Goal: Information Seeking & Learning: Learn about a topic

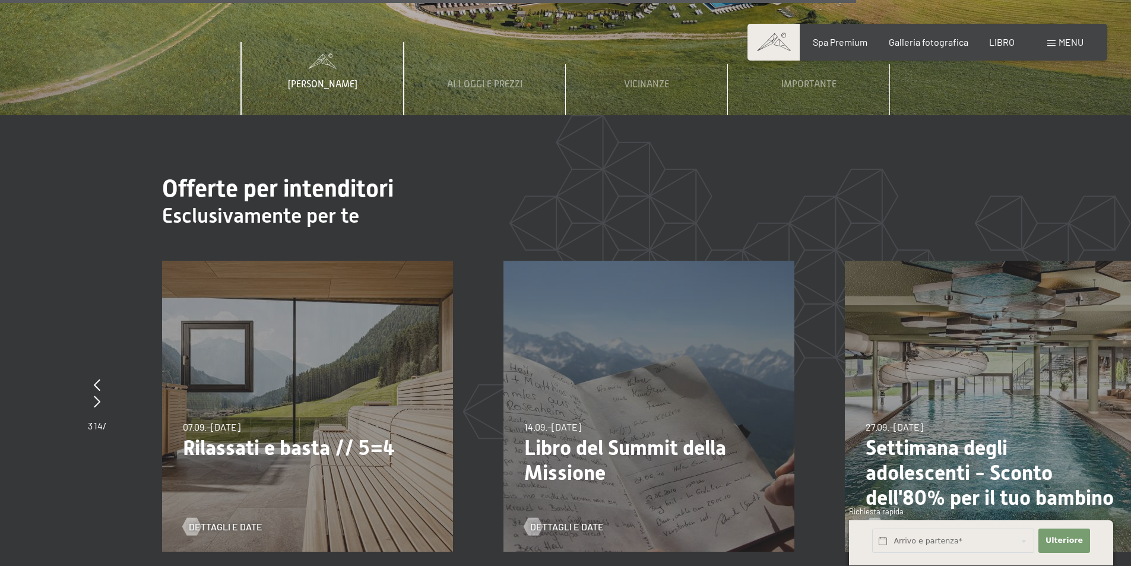
scroll to position [4631, 0]
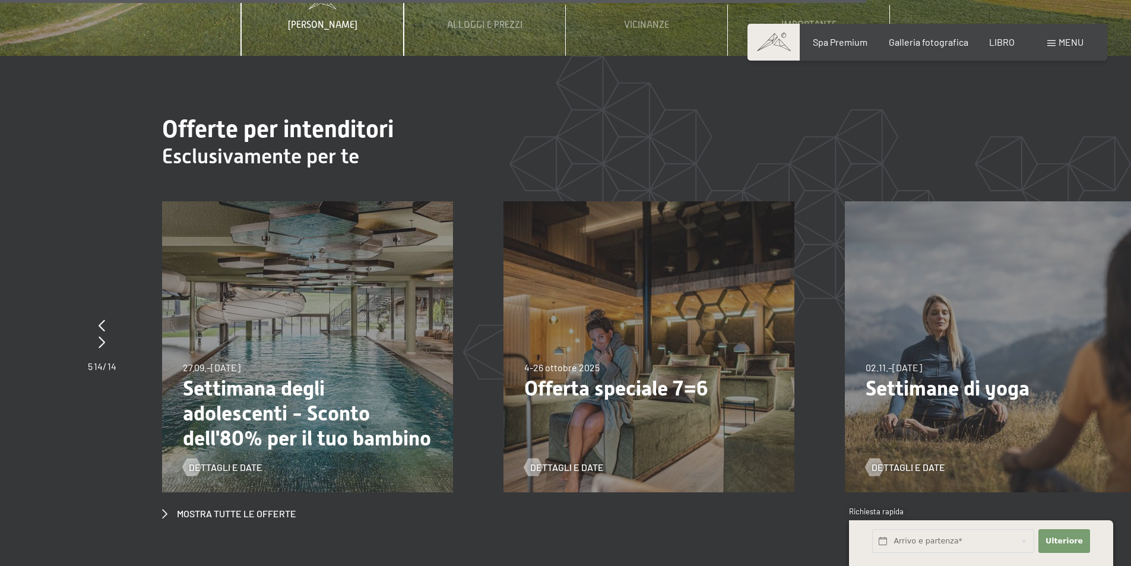
click at [230, 443] on div "Dettagli e date" at bounding box center [303, 458] width 240 height 31
click at [229, 461] on font "Dettagli e date" at bounding box center [238, 466] width 74 height 11
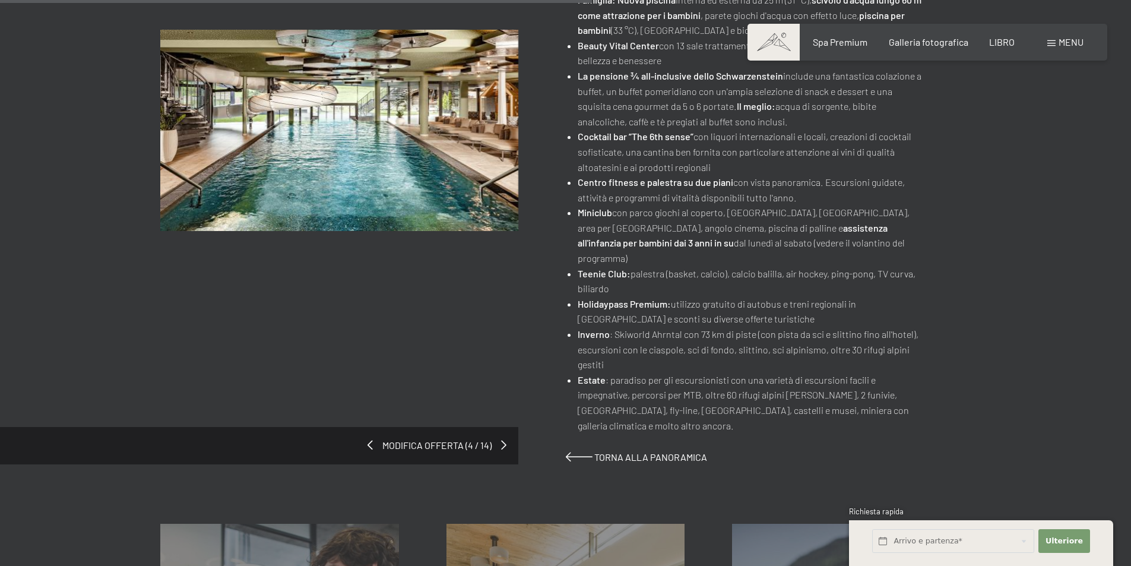
scroll to position [950, 0]
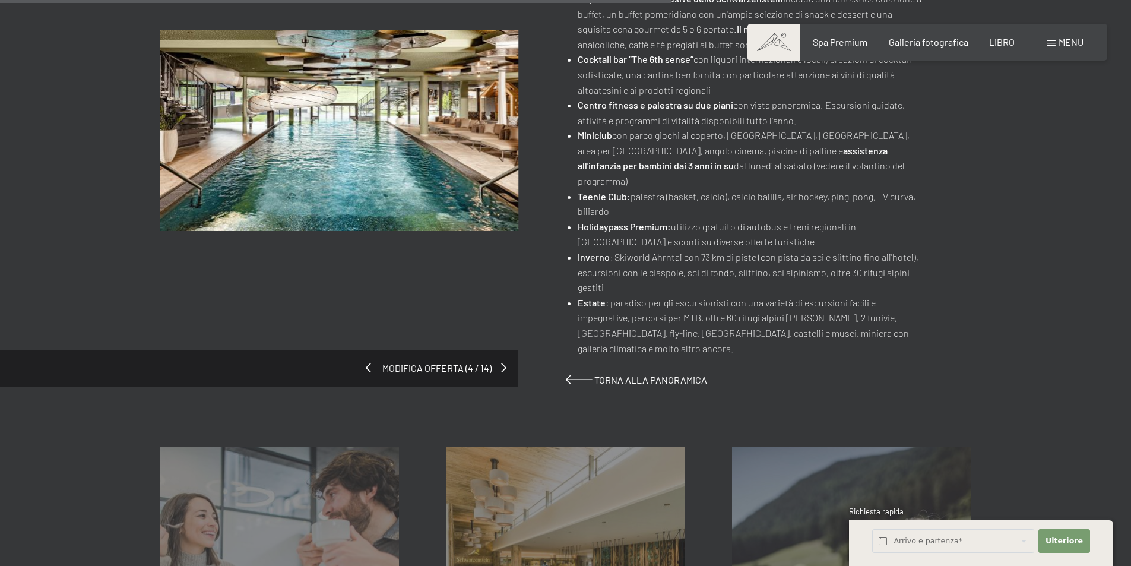
click at [372, 350] on div "Modifica offerta (4 / 14)" at bounding box center [259, 368] width 518 height 37
click at [576, 375] on span at bounding box center [579, 379] width 27 height 9
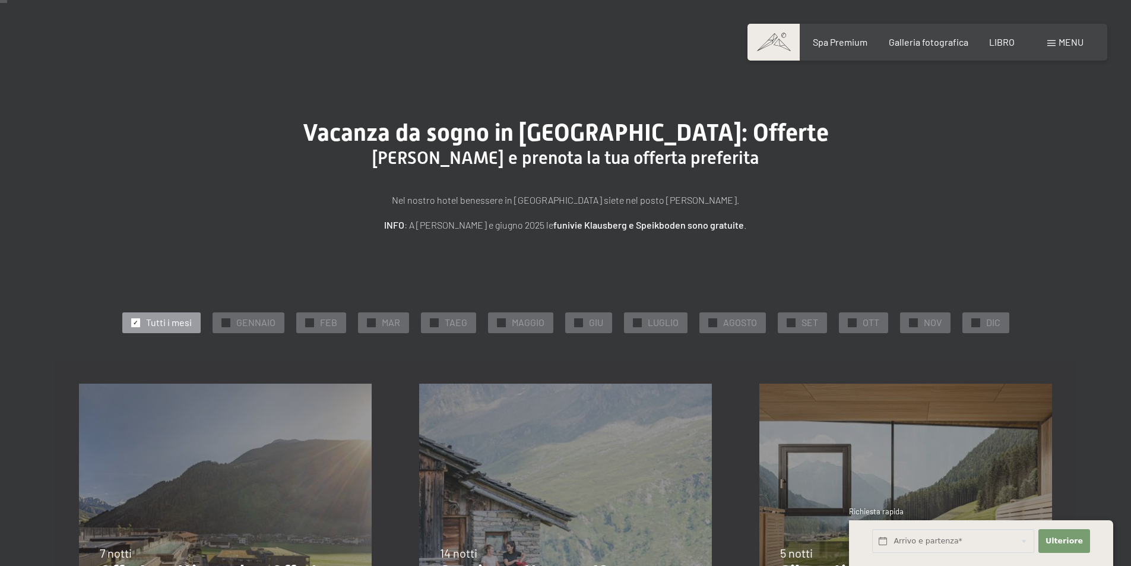
scroll to position [297, 0]
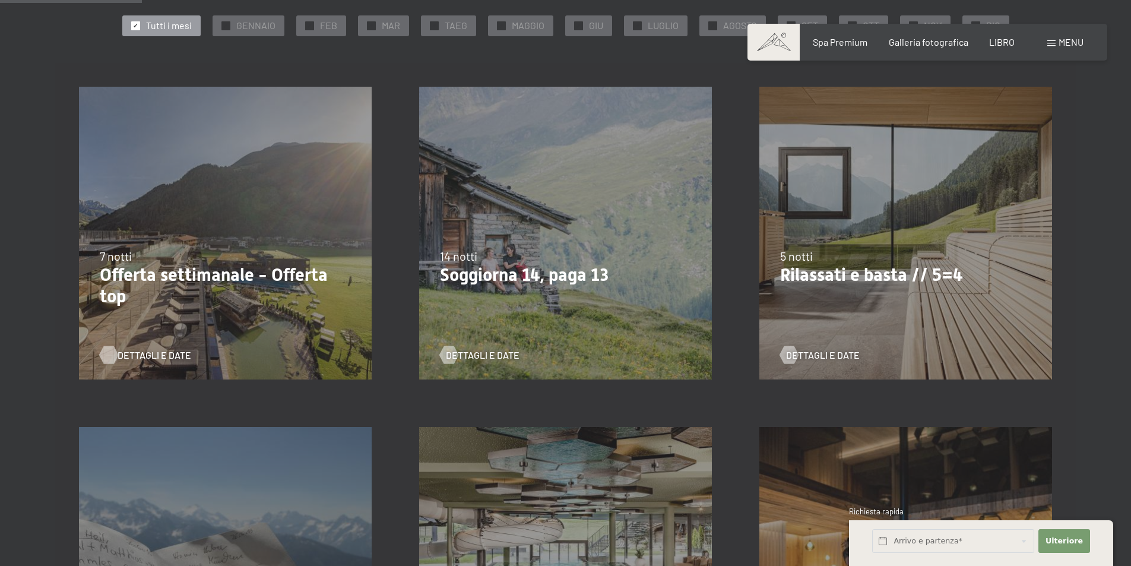
click at [141, 353] on font "Dettagli e date" at bounding box center [155, 354] width 74 height 11
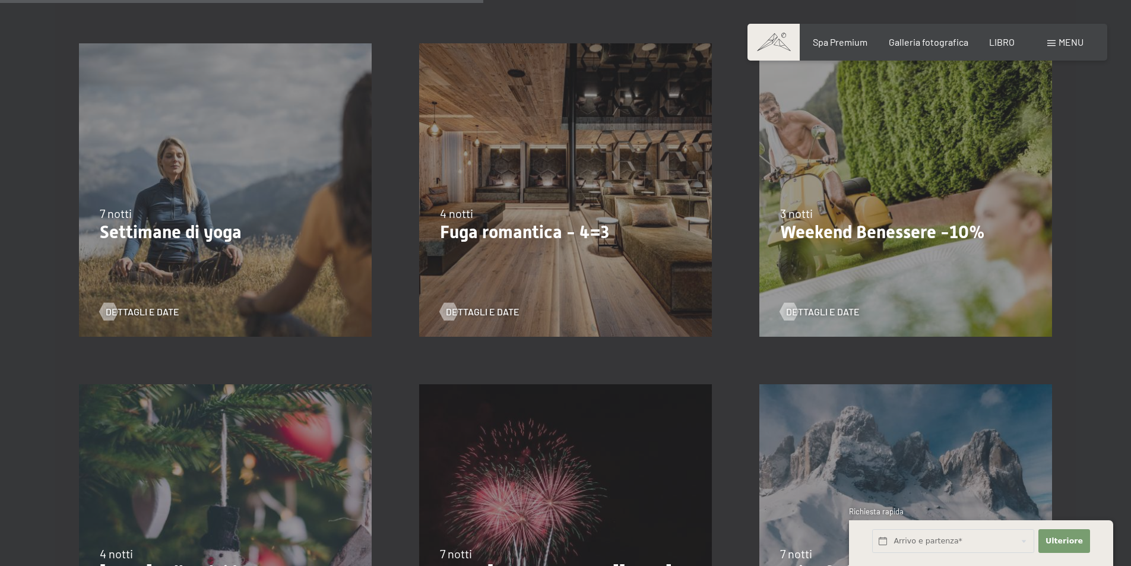
scroll to position [1009, 0]
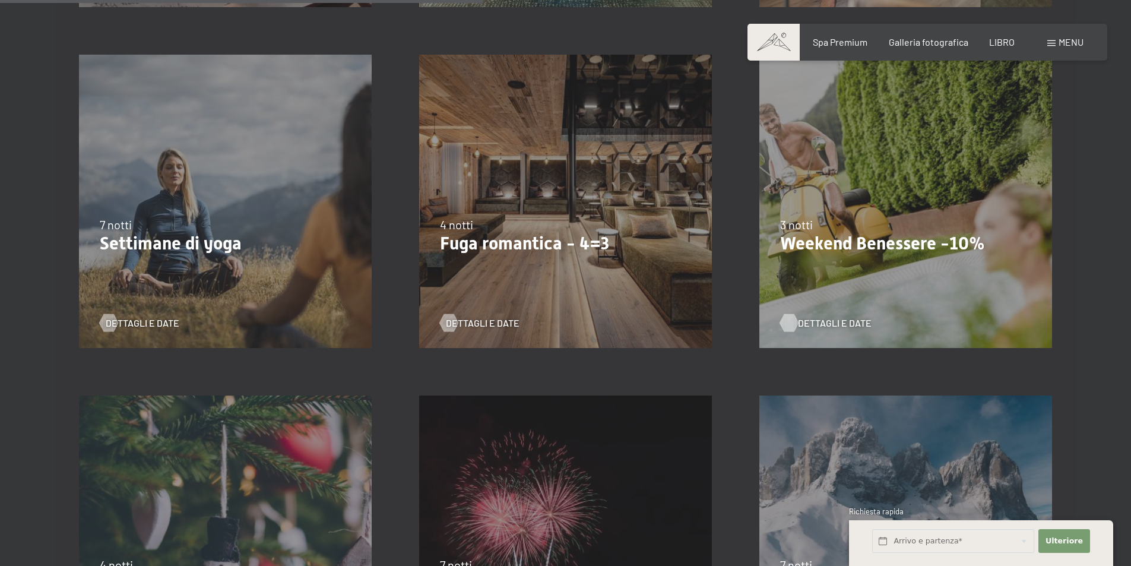
click at [837, 318] on font "Dettagli e date" at bounding box center [835, 322] width 74 height 11
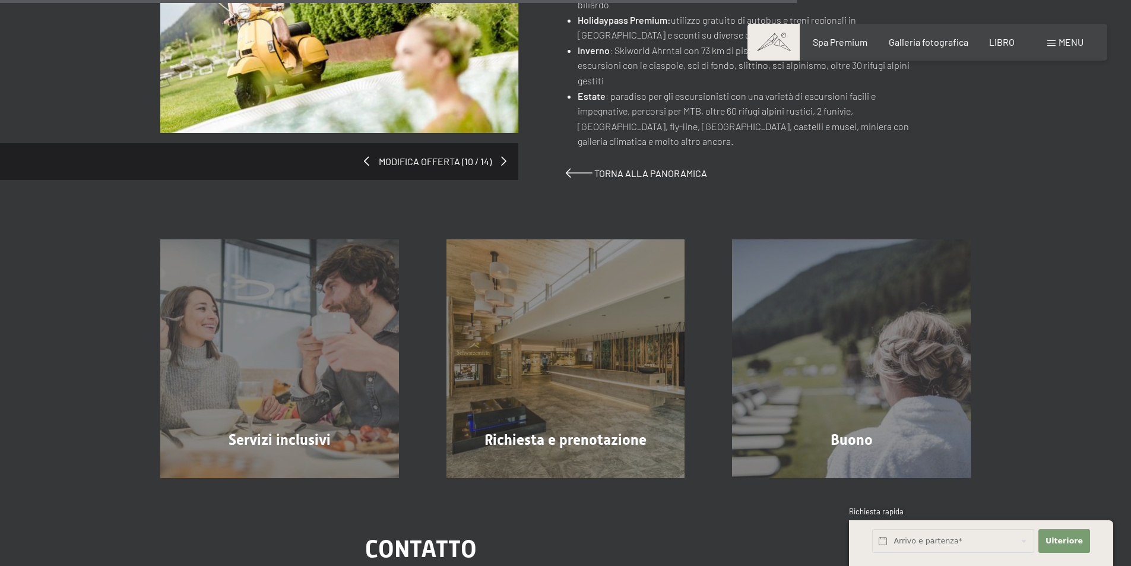
scroll to position [950, 0]
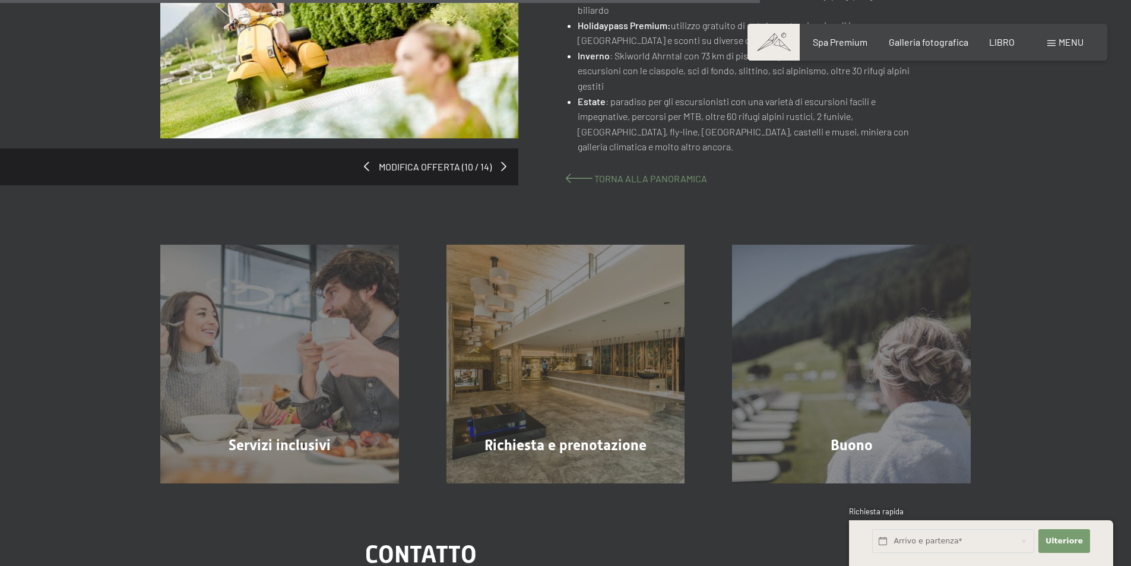
click at [606, 173] on font "Torna alla panoramica" at bounding box center [650, 178] width 113 height 11
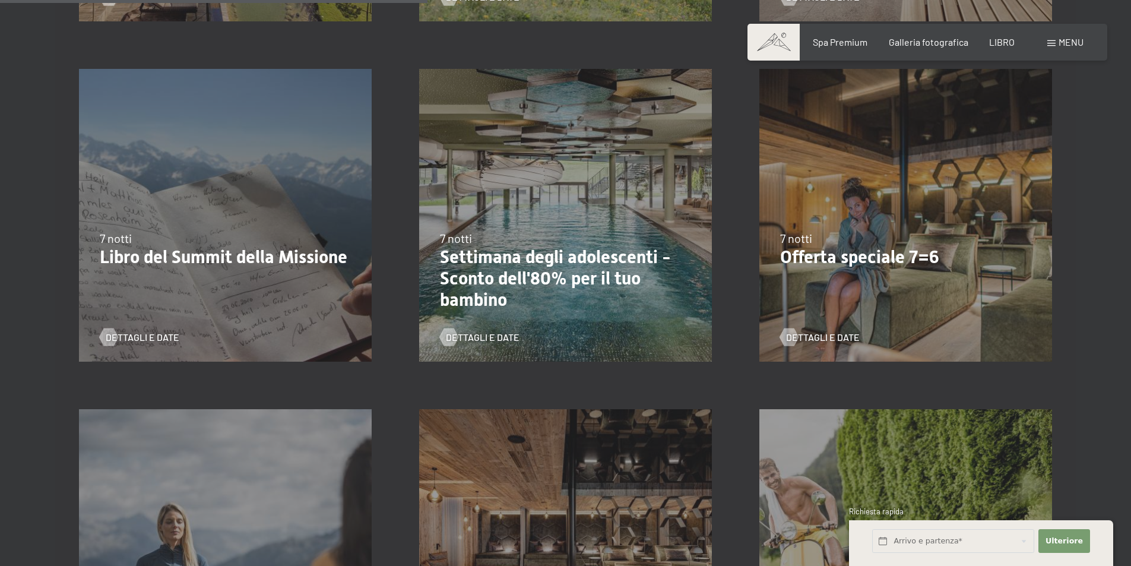
scroll to position [950, 0]
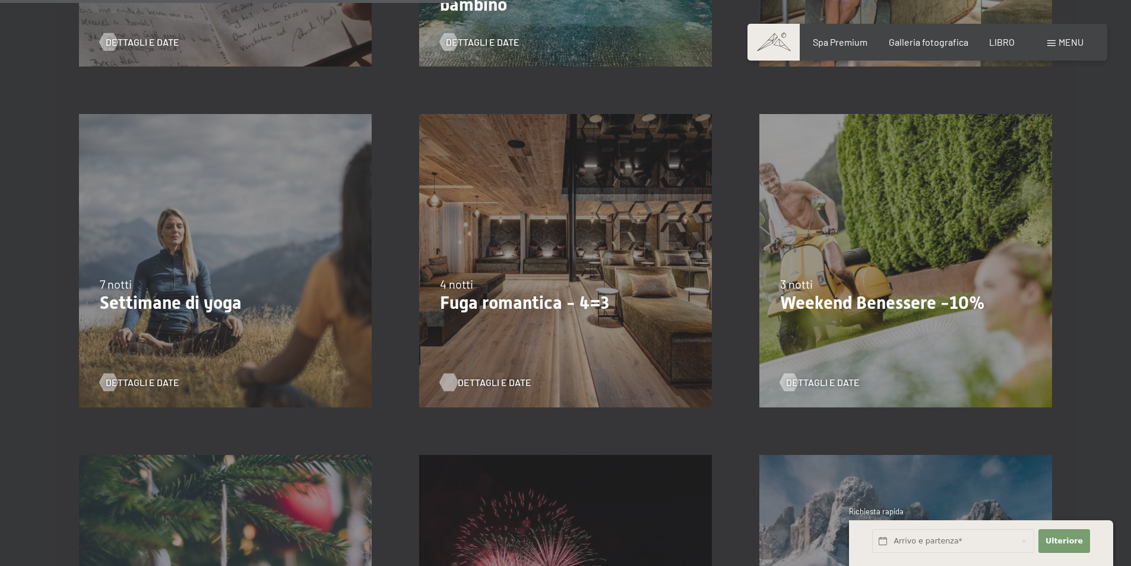
click at [486, 377] on font "Dettagli e date" at bounding box center [495, 381] width 74 height 11
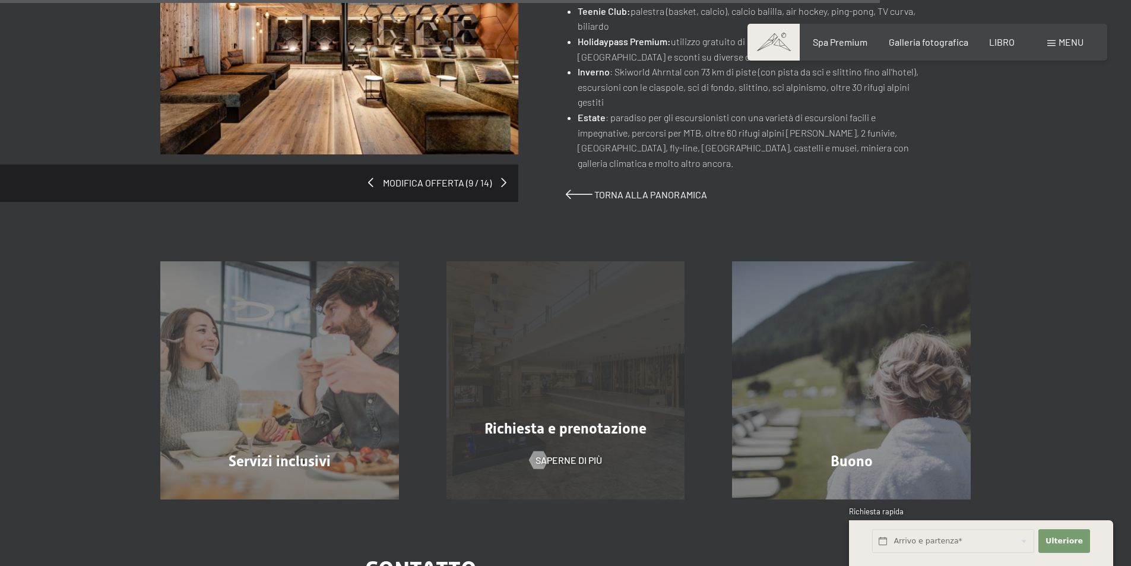
scroll to position [1069, 0]
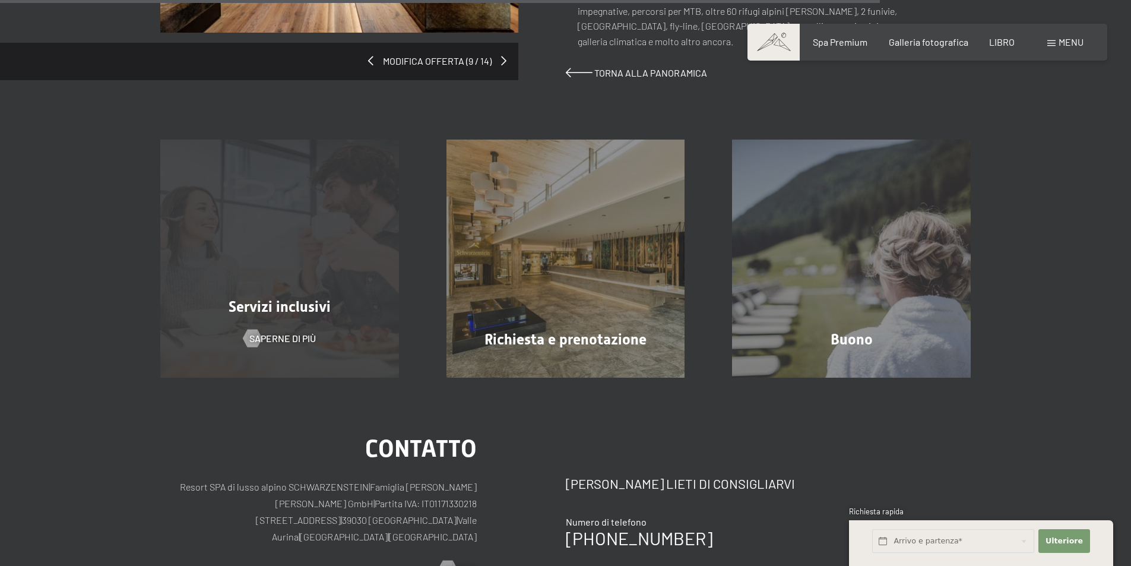
click at [277, 298] on font "Servizi inclusivi" at bounding box center [280, 306] width 102 height 17
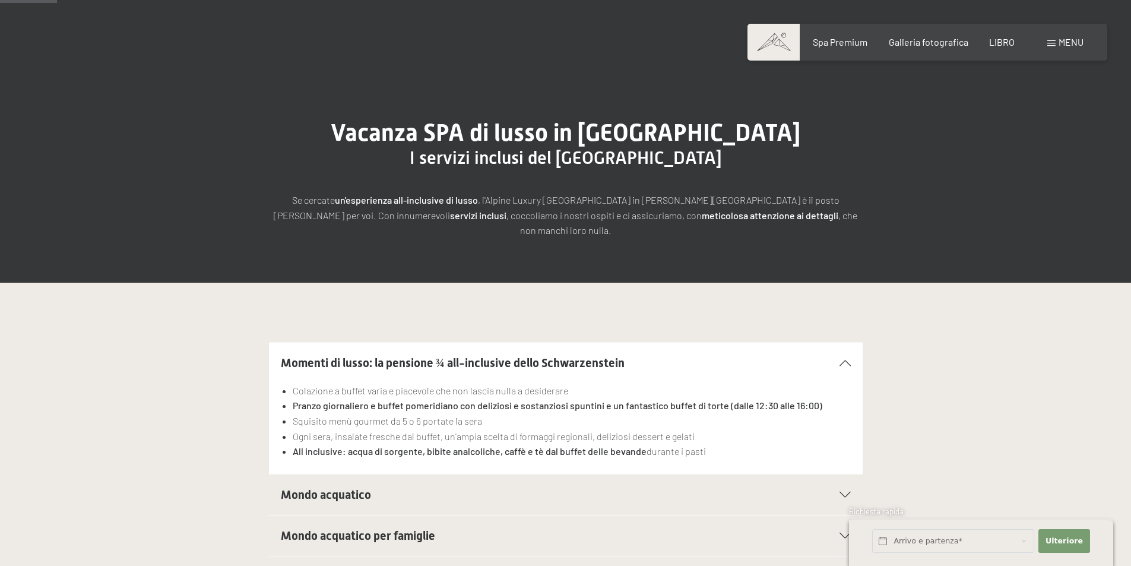
scroll to position [119, 0]
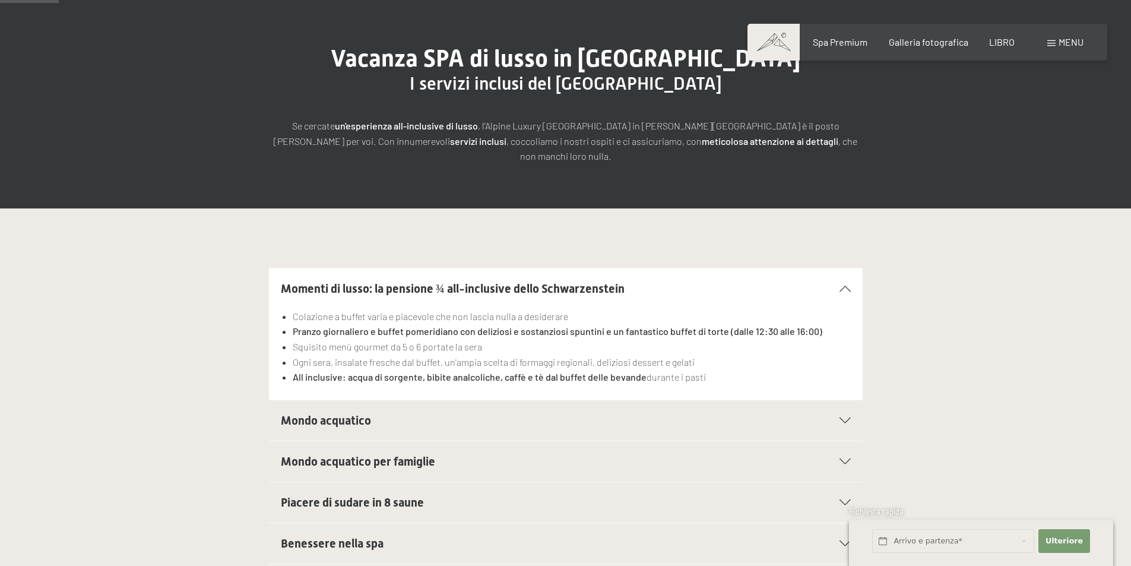
click at [389, 414] on div "Mondo acquatico" at bounding box center [566, 420] width 570 height 40
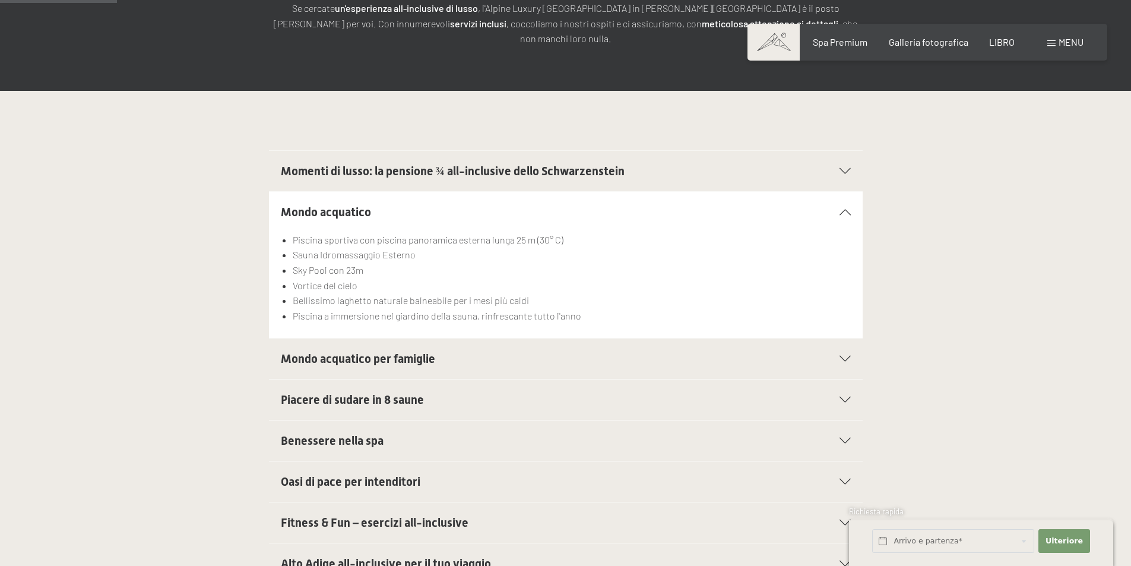
scroll to position [237, 0]
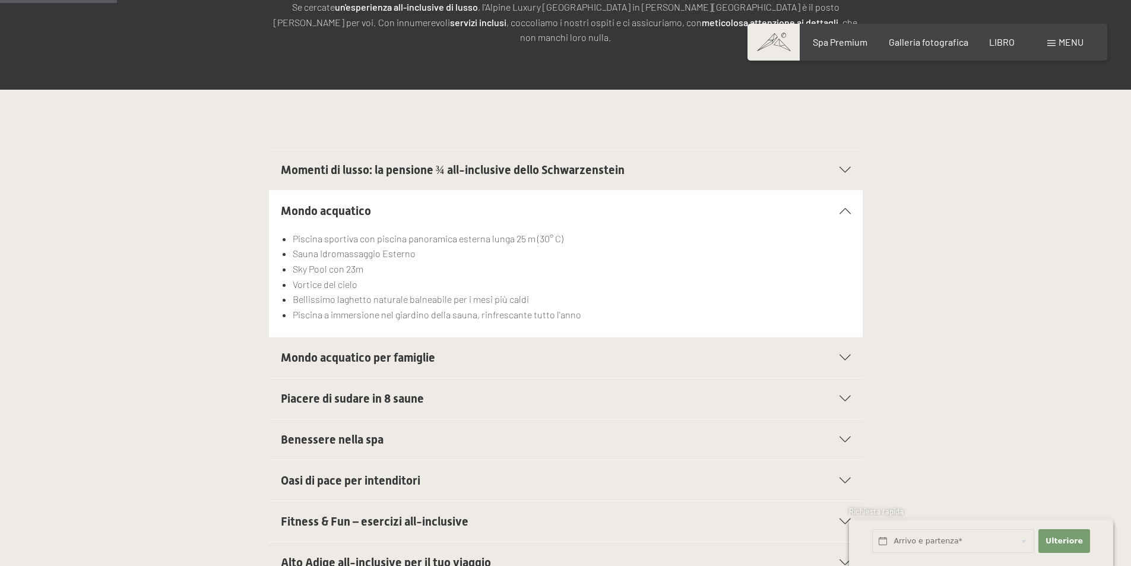
click at [316, 351] on div "Mondo acquatico per famiglie" at bounding box center [566, 357] width 570 height 40
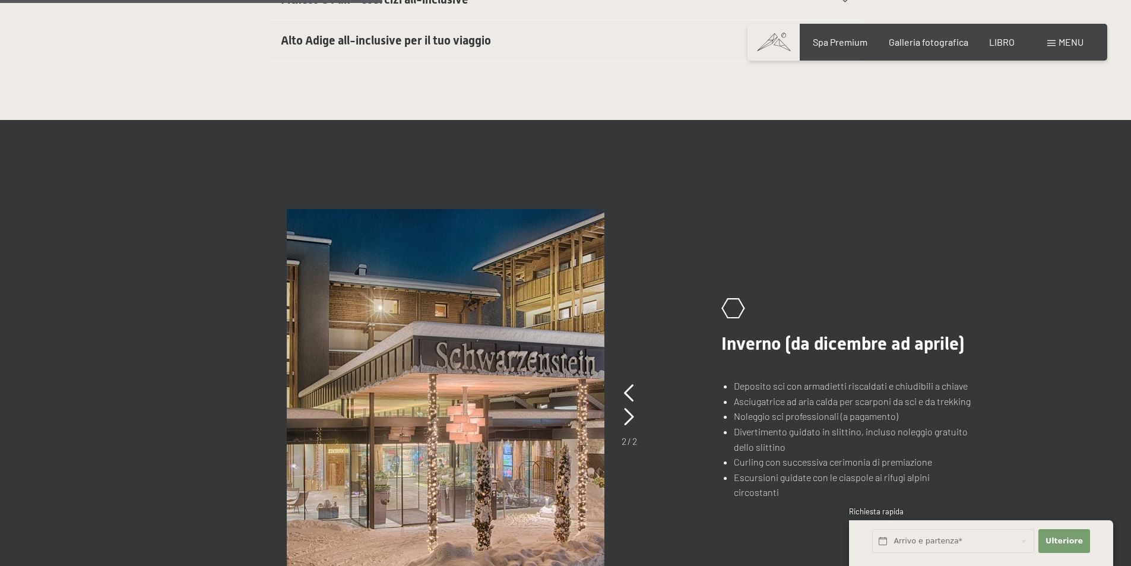
scroll to position [772, 0]
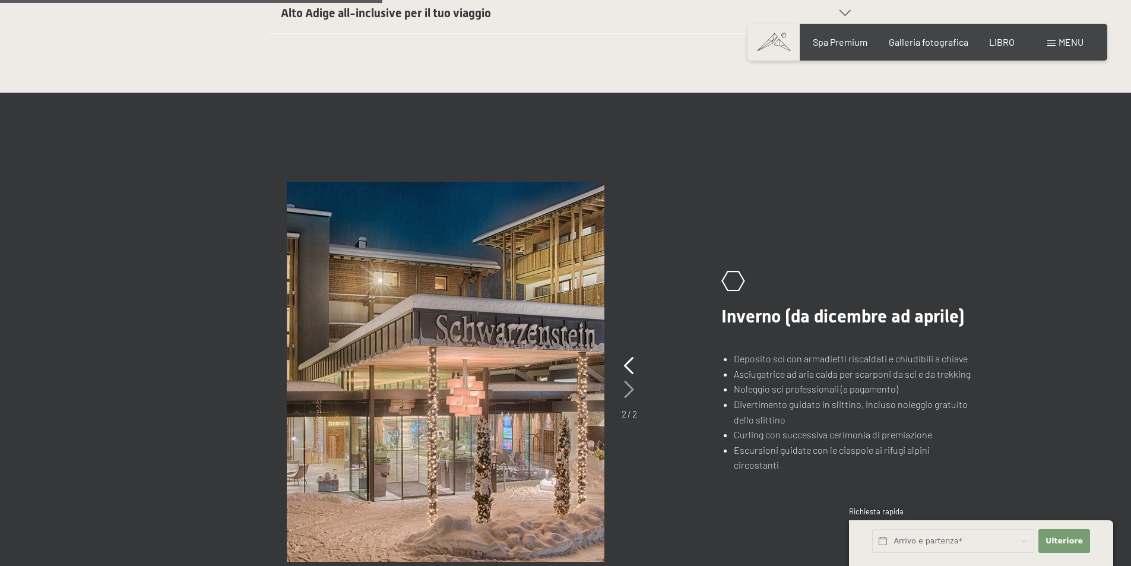
click at [625, 381] on icon at bounding box center [629, 390] width 10 height 18
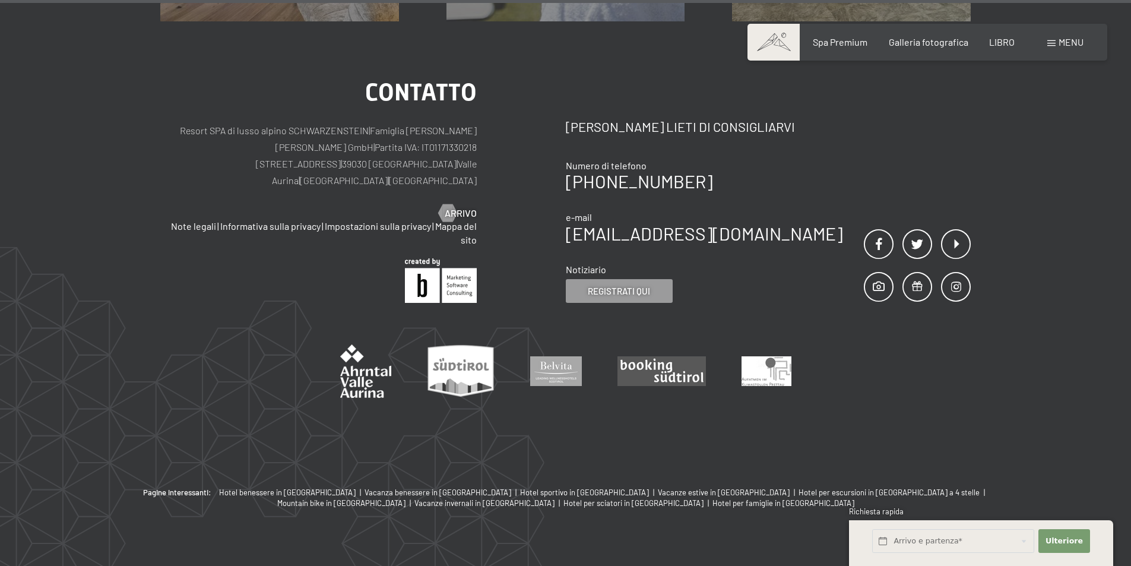
scroll to position [2336, 0]
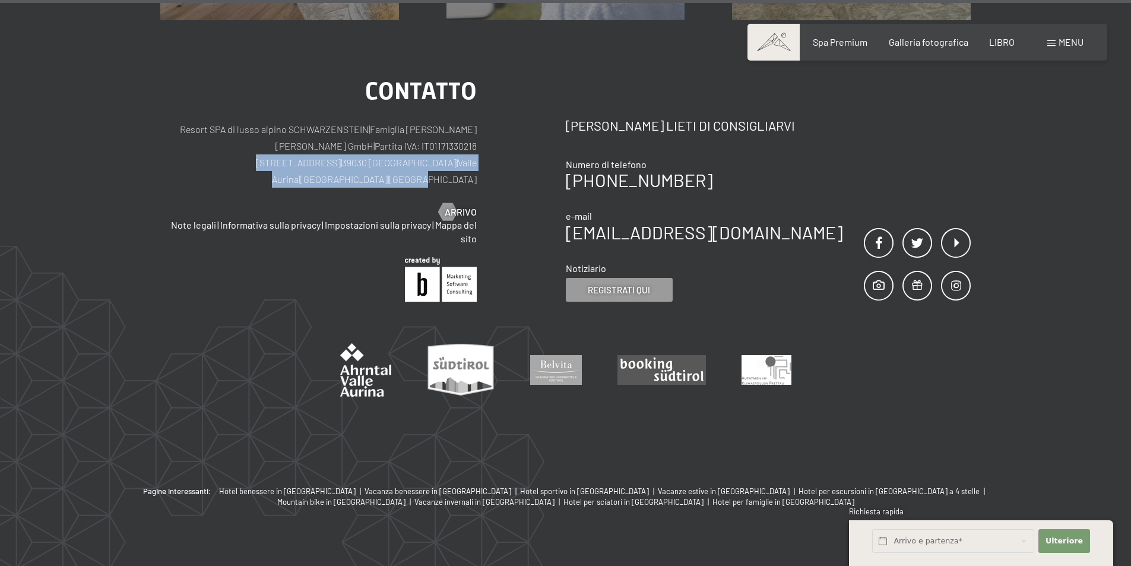
drag, startPoint x: 475, startPoint y: 148, endPoint x: 241, endPoint y: 145, distance: 233.9
click at [241, 145] on p "Resort SPA di lusso alpino SCHWARZENSTEIN | Famiglia Zimmerhofer Otmar Zimmerho…" at bounding box center [318, 154] width 316 height 66
copy p "Dorfstraße 11 | 39030 Lutago | Valle Aurina | Alto Adige | Italia"
